Goal: Task Accomplishment & Management: Use online tool/utility

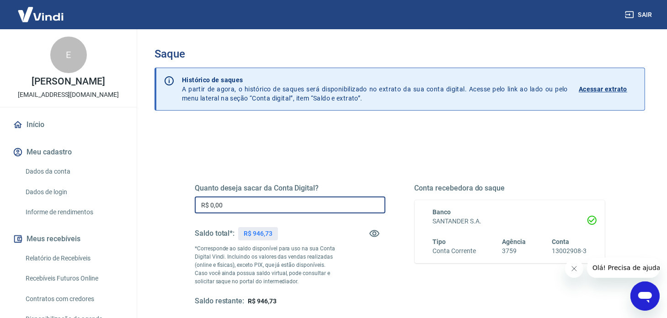
drag, startPoint x: 243, startPoint y: 206, endPoint x: 182, endPoint y: 205, distance: 61.7
click at [184, 204] on div "Quanto deseja sacar da Conta Digital? R$ 0,00 ​ Saldo total*: R$ 946,73 *Corres…" at bounding box center [400, 250] width 432 height 213
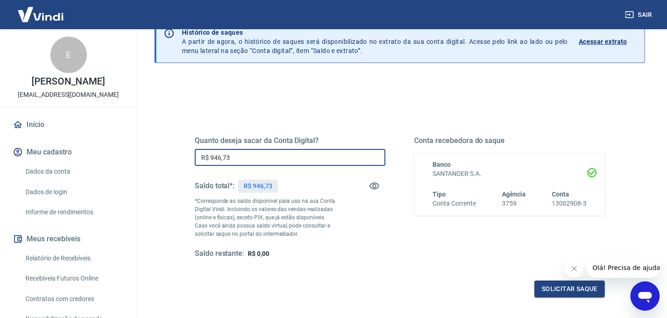
scroll to position [104, 0]
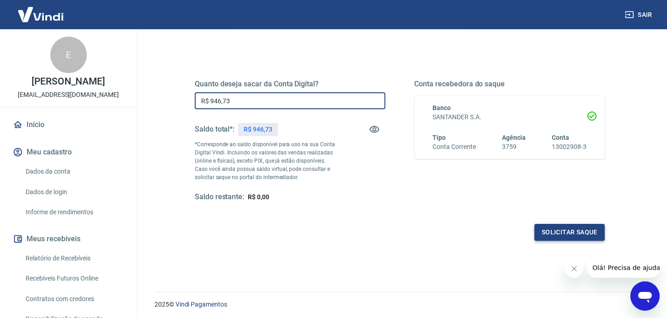
type input "R$ 946,73"
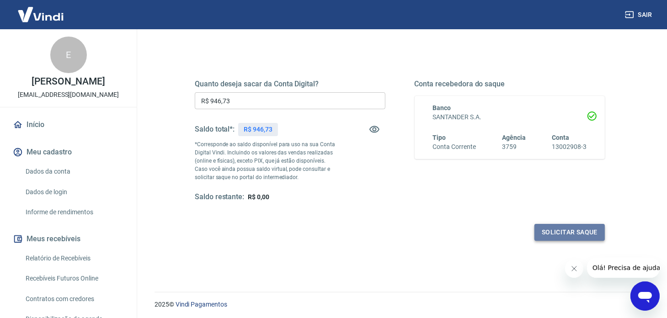
click at [576, 231] on button "Solicitar saque" at bounding box center [570, 232] width 70 height 17
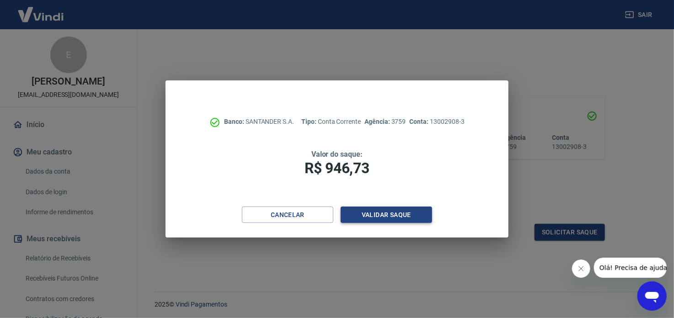
click at [395, 212] on button "Validar saque" at bounding box center [386, 215] width 91 height 17
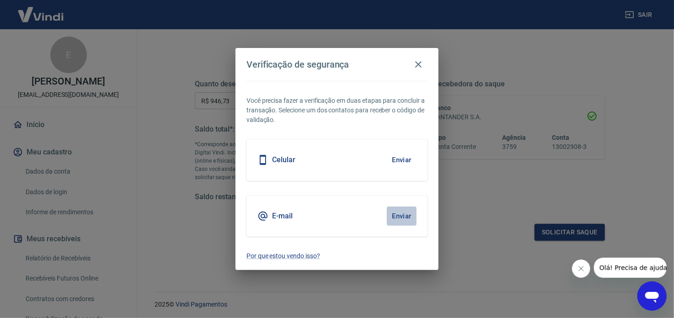
click at [395, 212] on button "Enviar" at bounding box center [402, 216] width 30 height 19
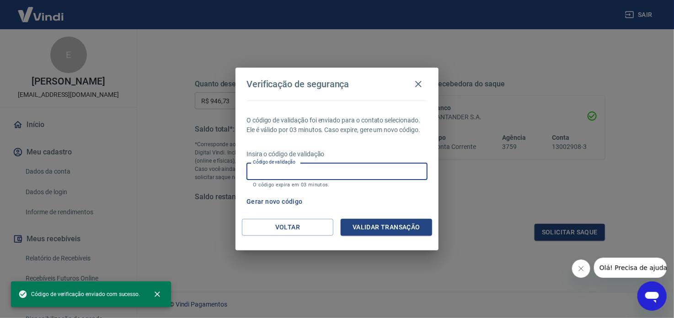
click at [383, 175] on input "Código de validação" at bounding box center [336, 171] width 181 height 17
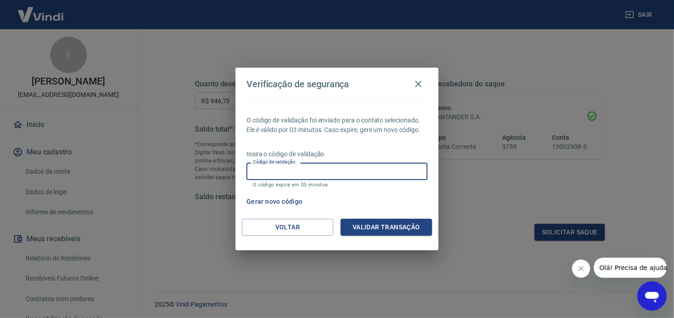
paste input "288082"
type input "288082"
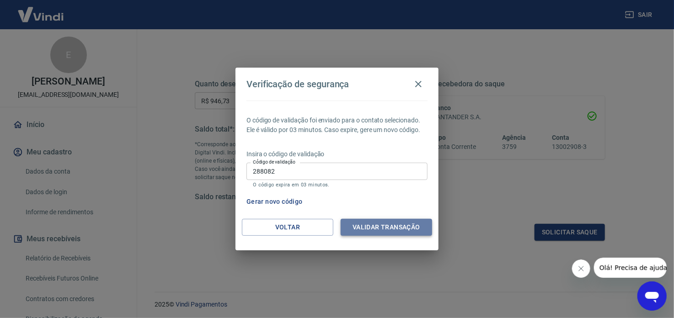
click at [376, 226] on button "Validar transação" at bounding box center [386, 227] width 91 height 17
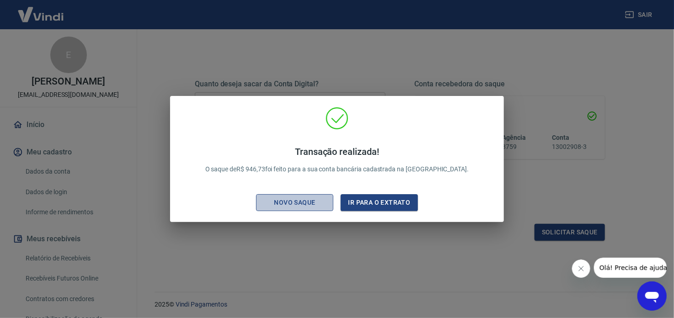
click at [319, 199] on div "Novo saque" at bounding box center [294, 202] width 63 height 11
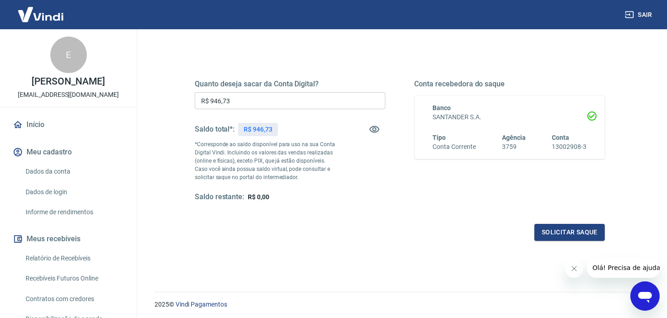
click at [650, 12] on button "Sair" at bounding box center [639, 14] width 33 height 17
